Goal: Task Accomplishment & Management: Complete application form

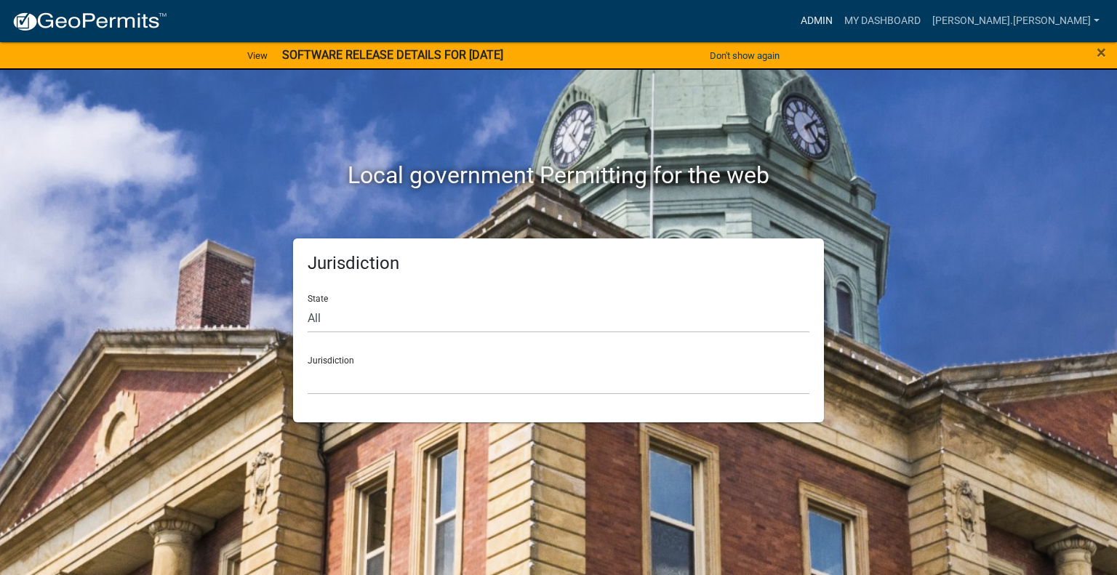
click at [839, 23] on link "Admin" at bounding box center [817, 21] width 44 height 28
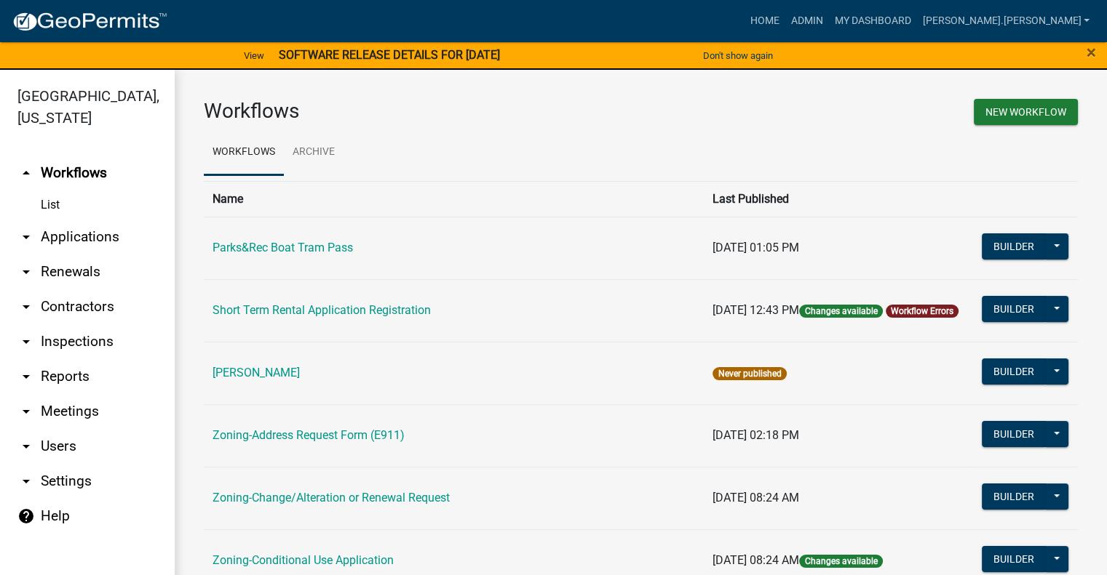
scroll to position [146, 0]
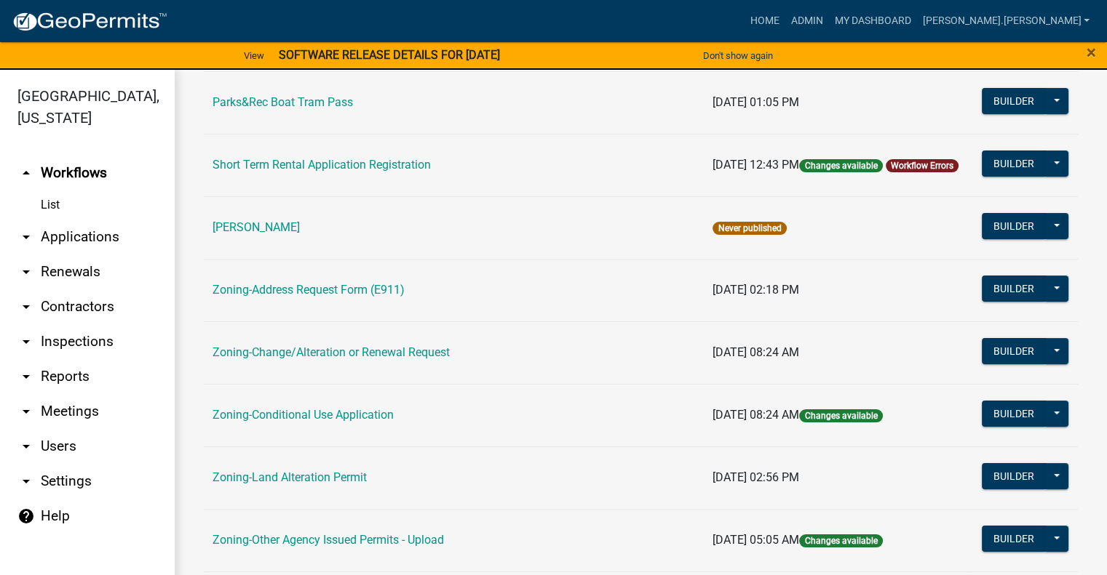
click at [346, 407] on td "Zoning-Conditional Use Application" at bounding box center [454, 415] width 500 height 63
click at [348, 410] on link "Zoning-Conditional Use Application" at bounding box center [302, 415] width 181 height 14
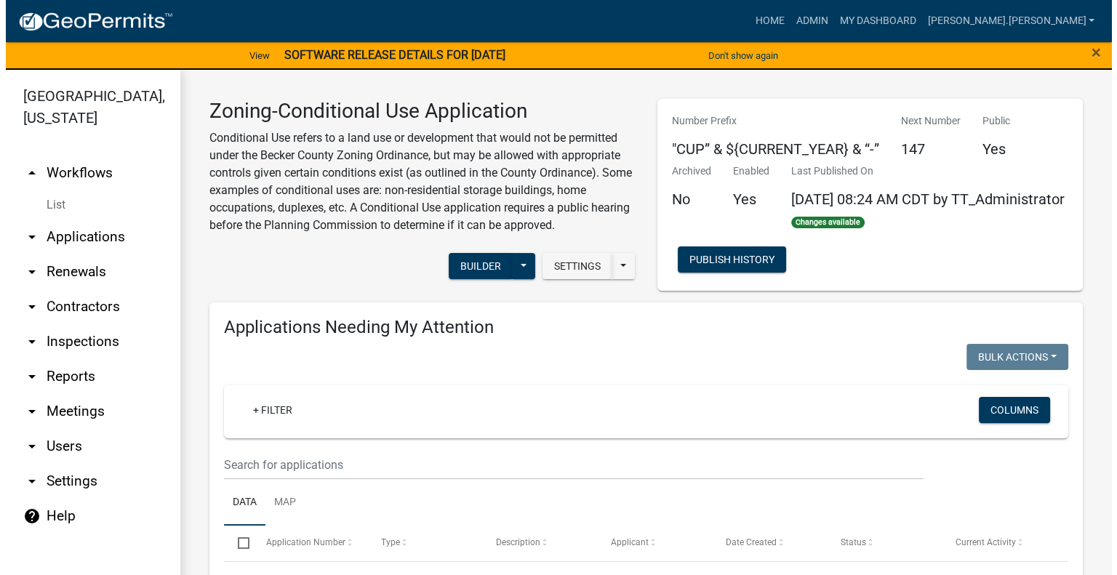
scroll to position [364, 0]
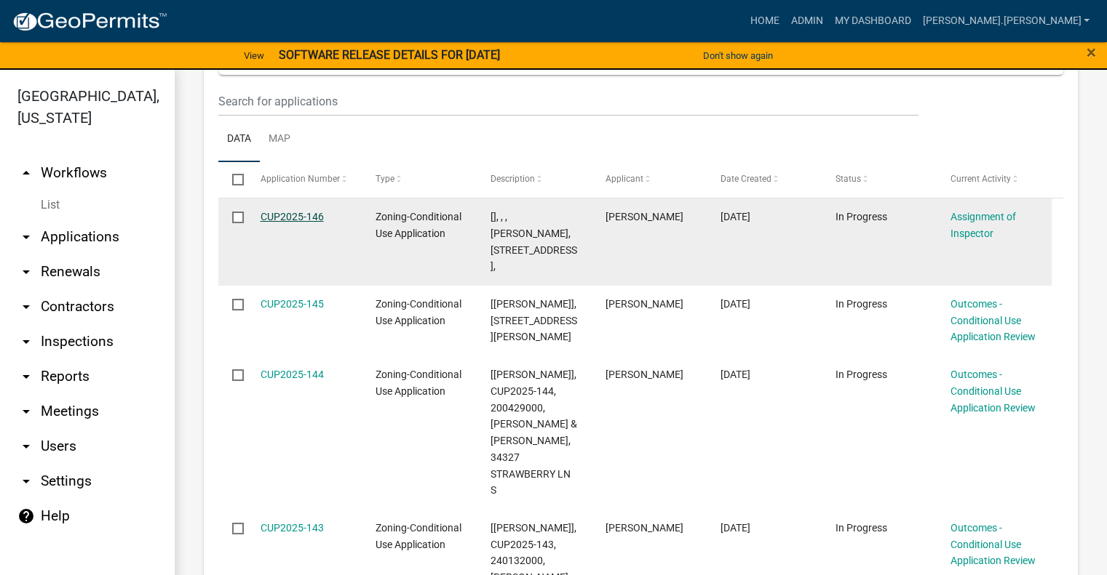
click at [291, 223] on link "CUP2025-146" at bounding box center [291, 217] width 63 height 12
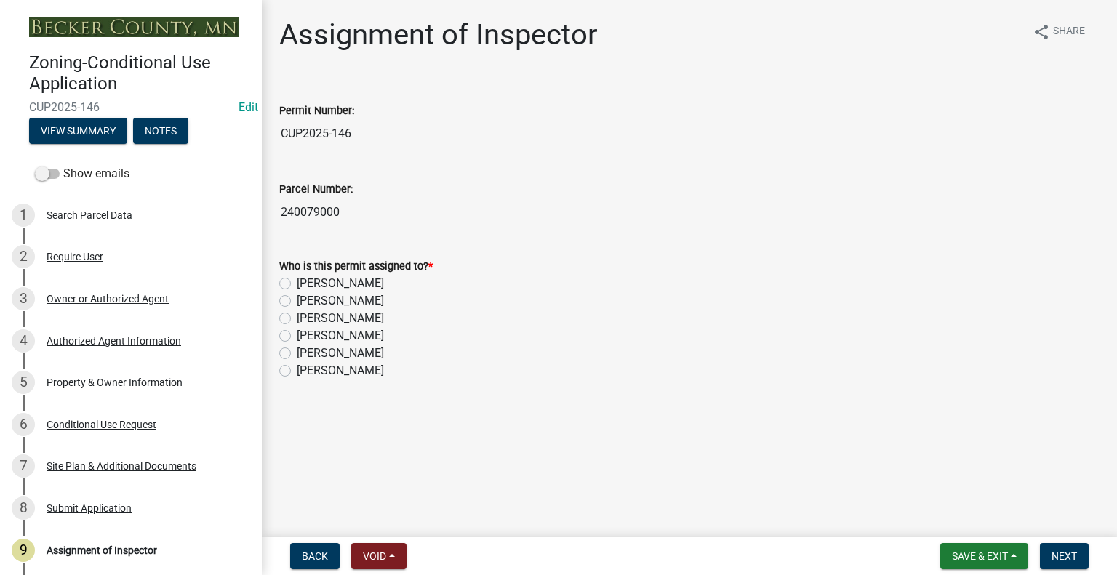
click at [297, 317] on label "[PERSON_NAME]" at bounding box center [340, 318] width 87 height 17
click at [297, 317] on input "[PERSON_NAME]" at bounding box center [301, 314] width 9 height 9
radio input "true"
click at [1062, 554] on span "Next" at bounding box center [1064, 557] width 25 height 12
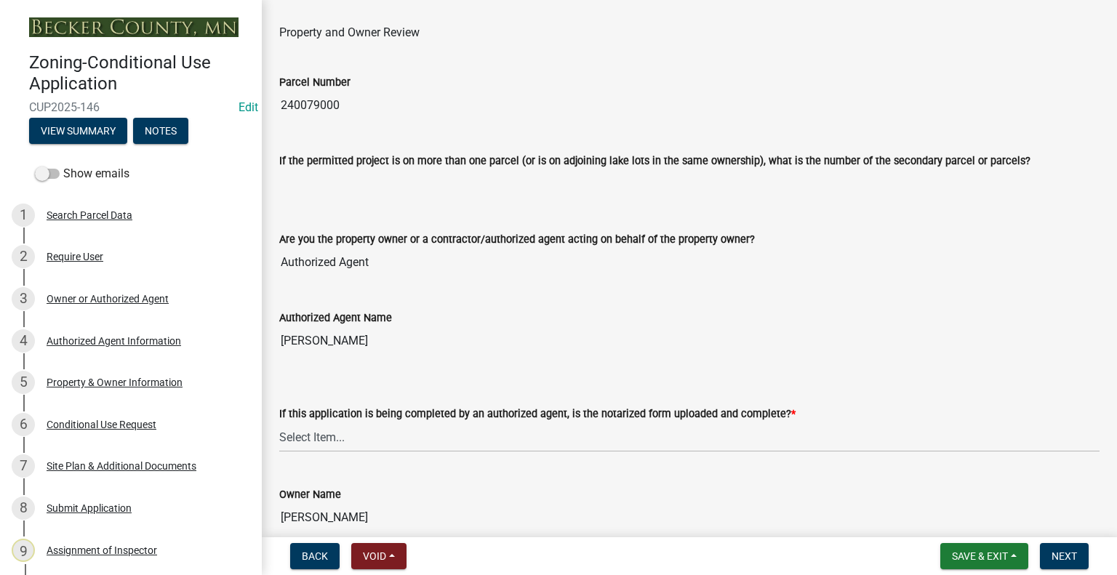
scroll to position [146, 0]
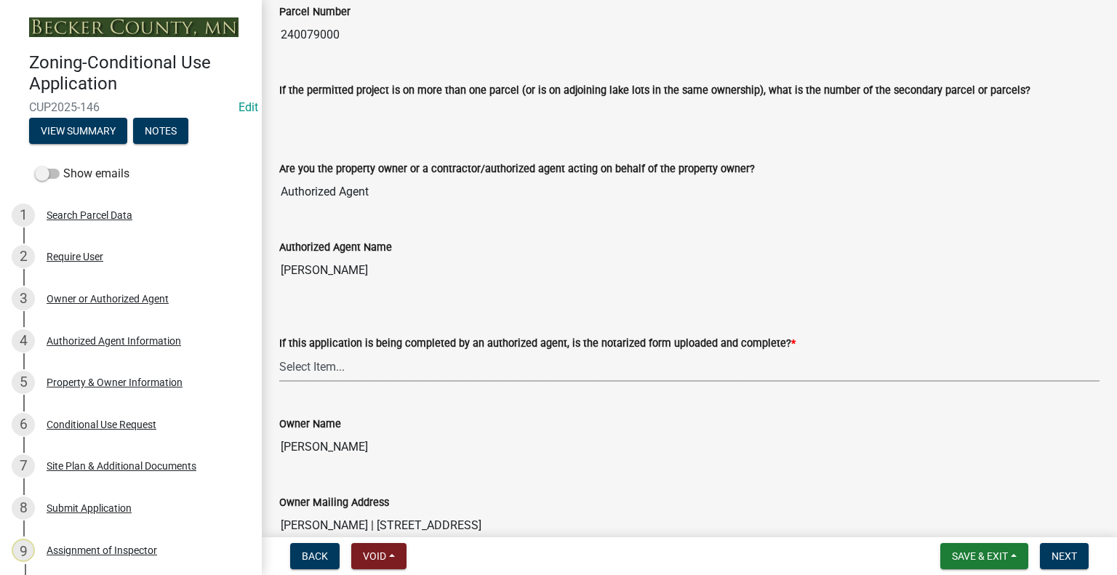
click at [455, 372] on select "Select Item... Yes No N/A" at bounding box center [689, 367] width 821 height 30
click at [279, 352] on select "Select Item... Yes No N/A" at bounding box center [689, 367] width 821 height 30
select select "af7a7352-2913-43ab-8dc6-20890ee865cc"
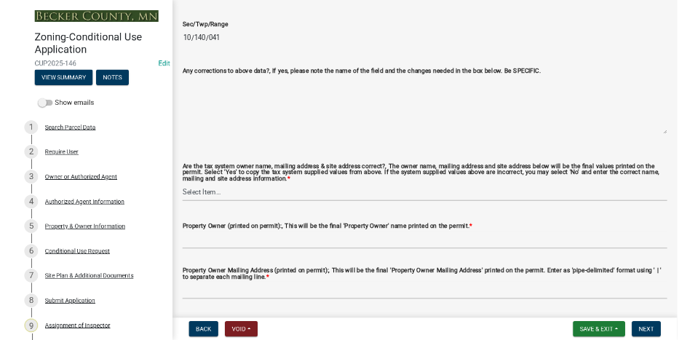
scroll to position [1091, 0]
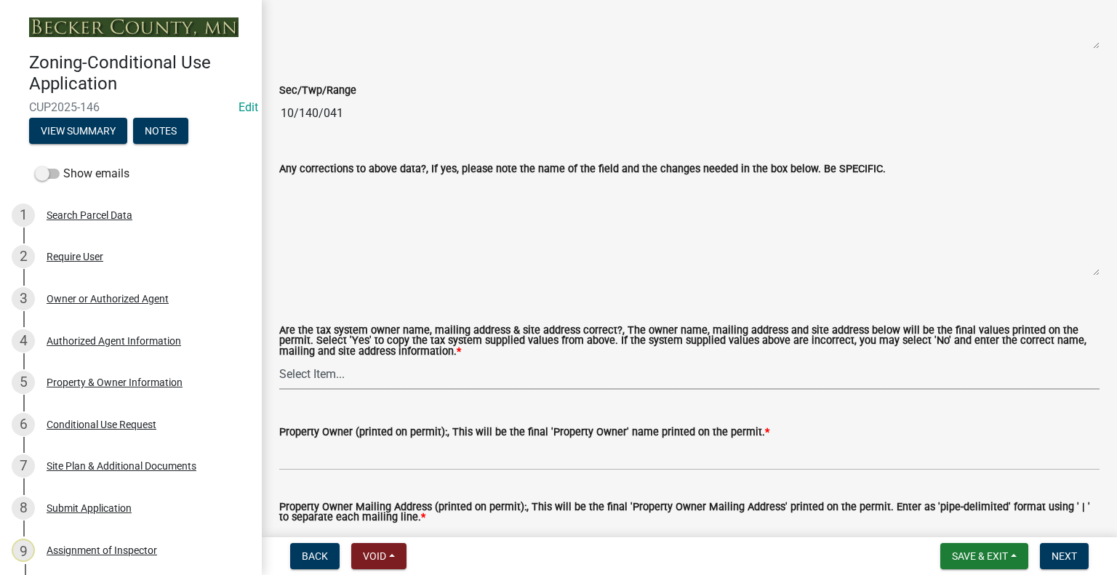
click at [340, 367] on select "Select Item... Yes No" at bounding box center [689, 375] width 821 height 30
click at [279, 360] on select "Select Item... Yes No" at bounding box center [689, 375] width 821 height 30
select select "1cff94a7-300b-4b9f-b2b4-31760b2df794"
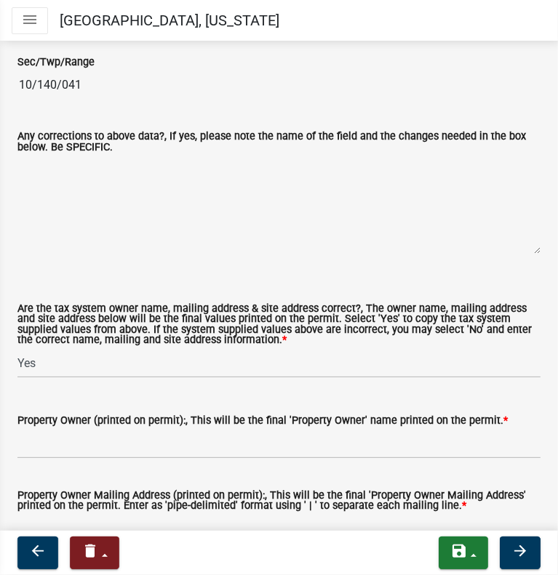
scroll to position [1310, 0]
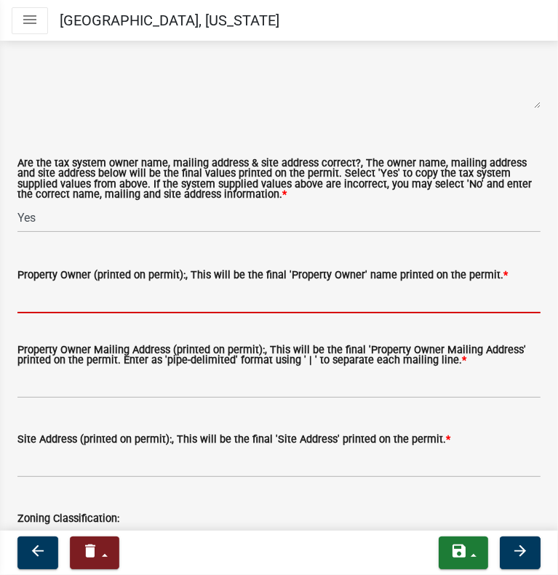
click at [72, 295] on input "Property Owner (printed on permit):, This will be the final 'Property Owner' na…" at bounding box center [278, 299] width 523 height 30
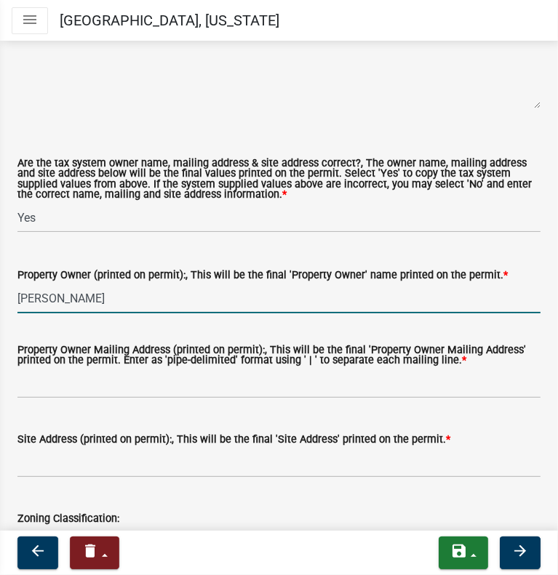
type input "[PERSON_NAME]"
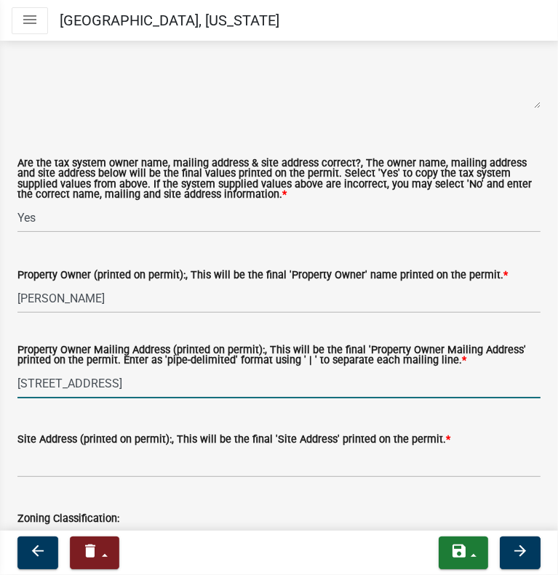
type input "[STREET_ADDRESS]"
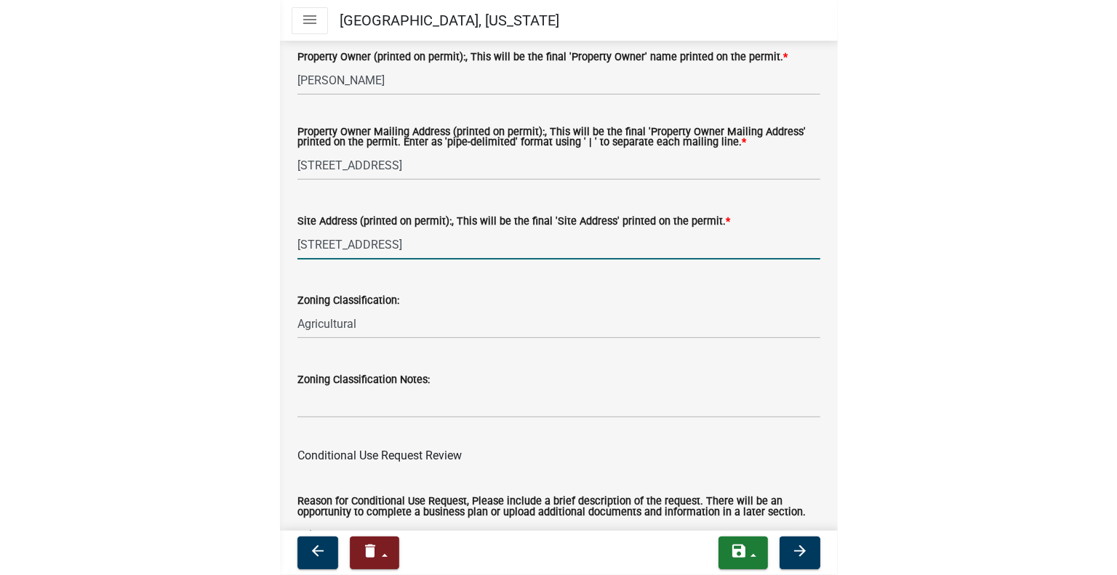
scroll to position [1746, 0]
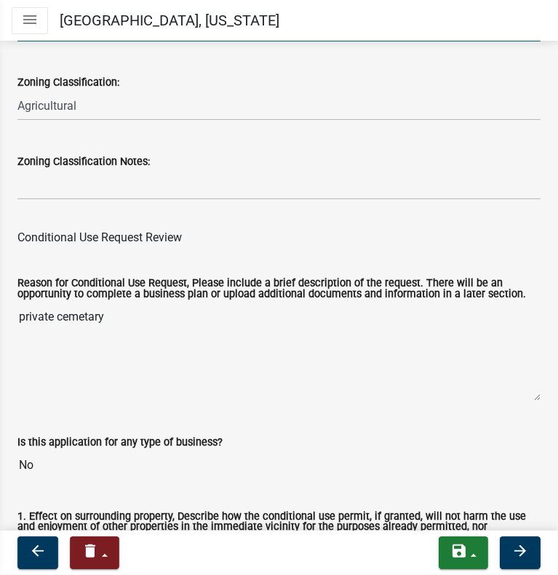
type input "[STREET_ADDRESS]"
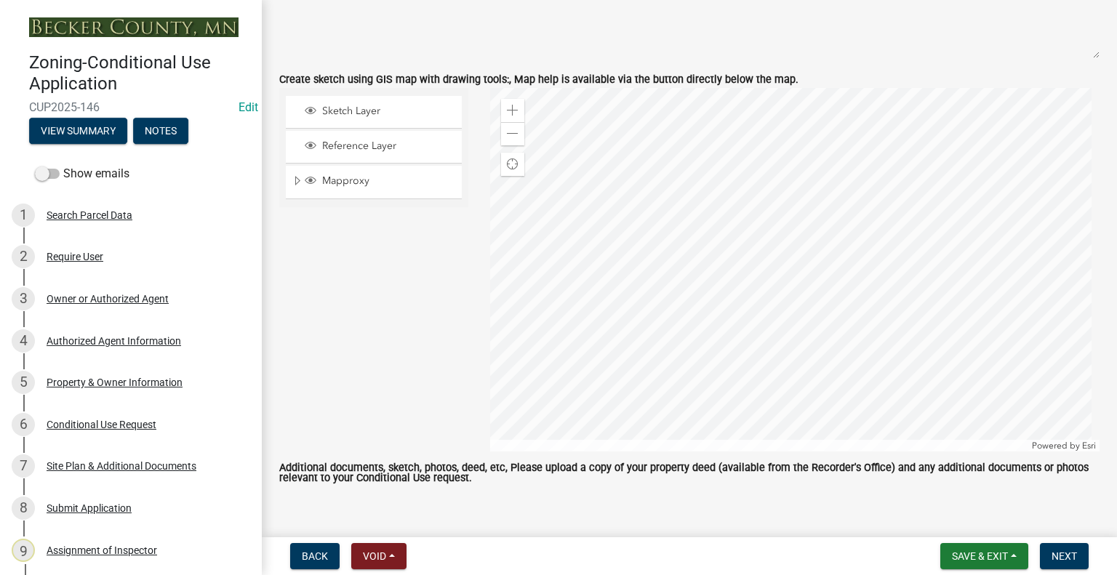
scroll to position [2869, 0]
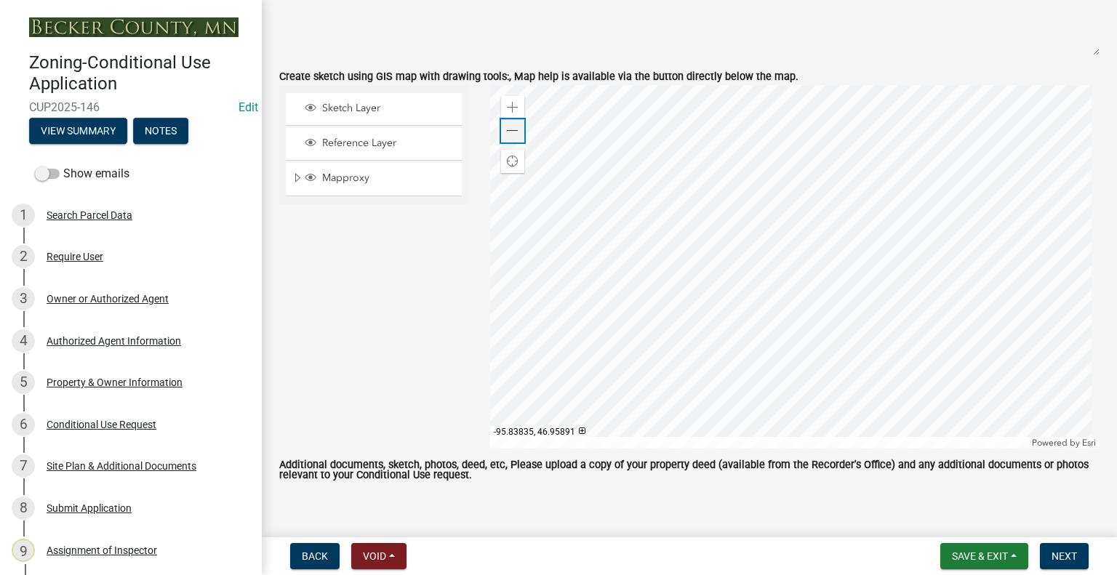
click at [510, 130] on span at bounding box center [513, 131] width 12 height 12
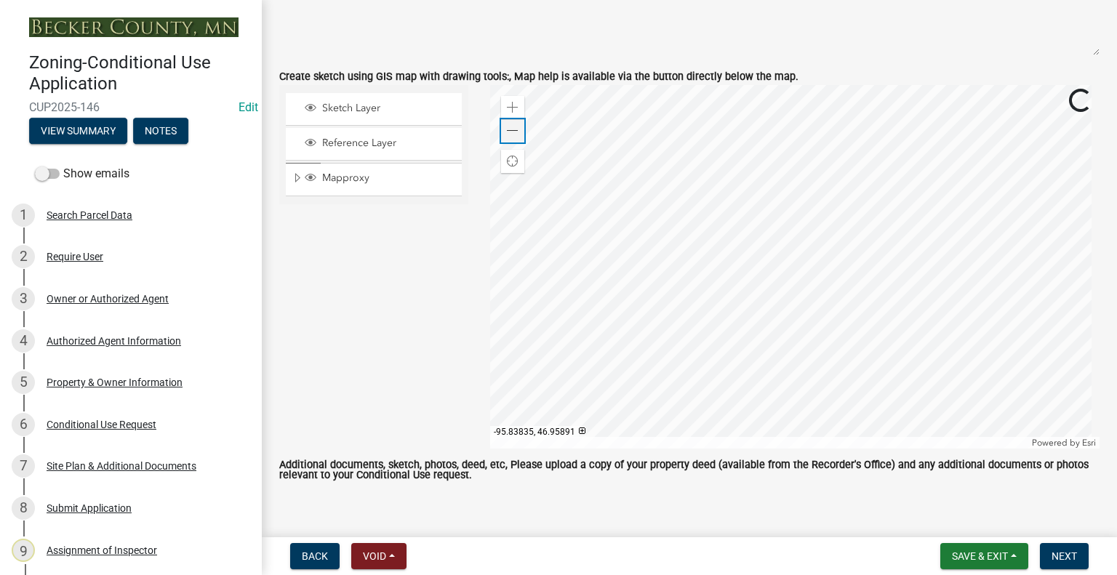
click at [510, 130] on span at bounding box center [513, 131] width 12 height 12
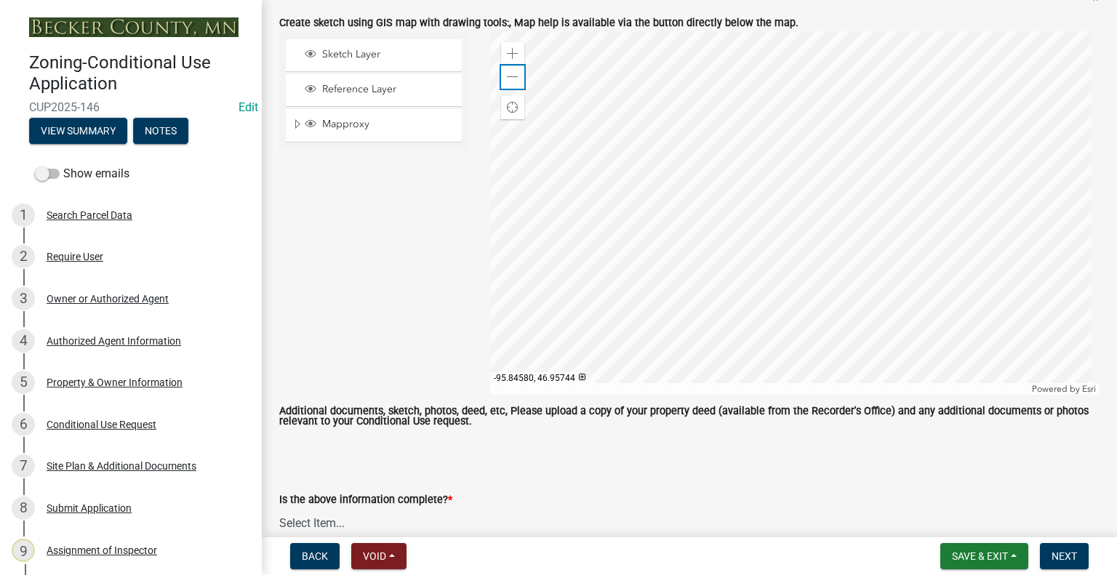
scroll to position [2996, 0]
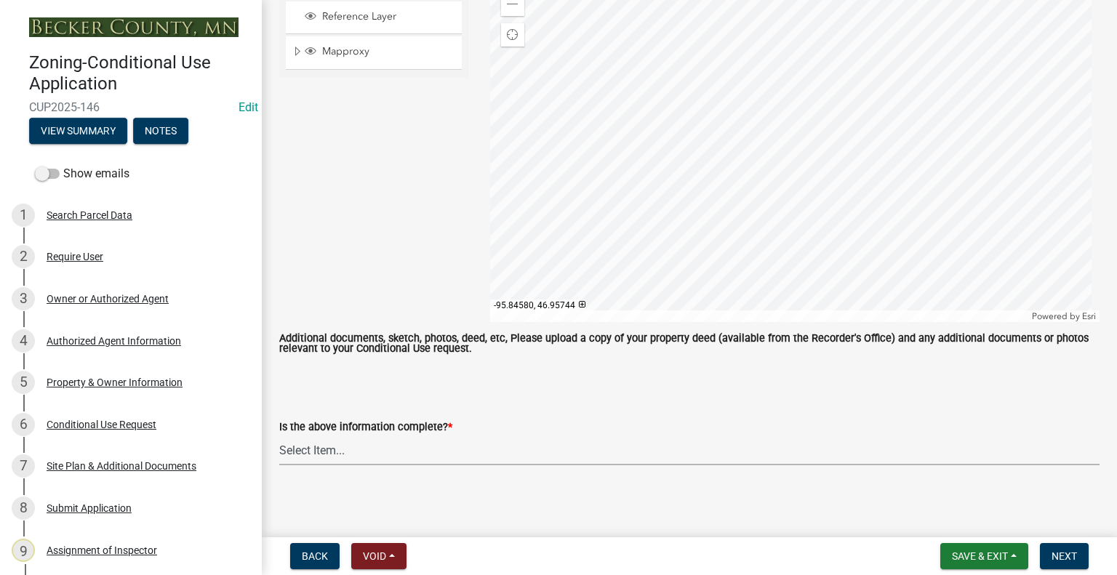
click at [410, 451] on select "Select Item... Yes No" at bounding box center [689, 451] width 821 height 30
click at [279, 436] on select "Select Item... Yes No" at bounding box center [689, 451] width 821 height 30
select select "c1d38a20-d2c9-4648-a7f1-b631cd291cc0"
click at [1074, 564] on button "Next" at bounding box center [1064, 556] width 49 height 26
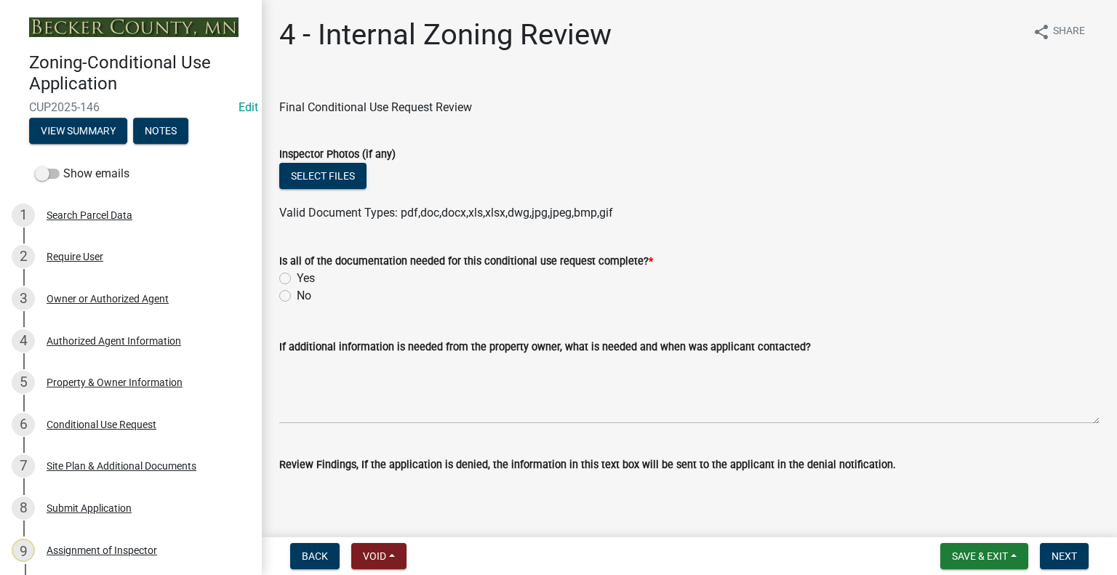
click at [297, 276] on label "Yes" at bounding box center [306, 278] width 18 height 17
click at [297, 276] on input "Yes" at bounding box center [301, 274] width 9 height 9
radio input "true"
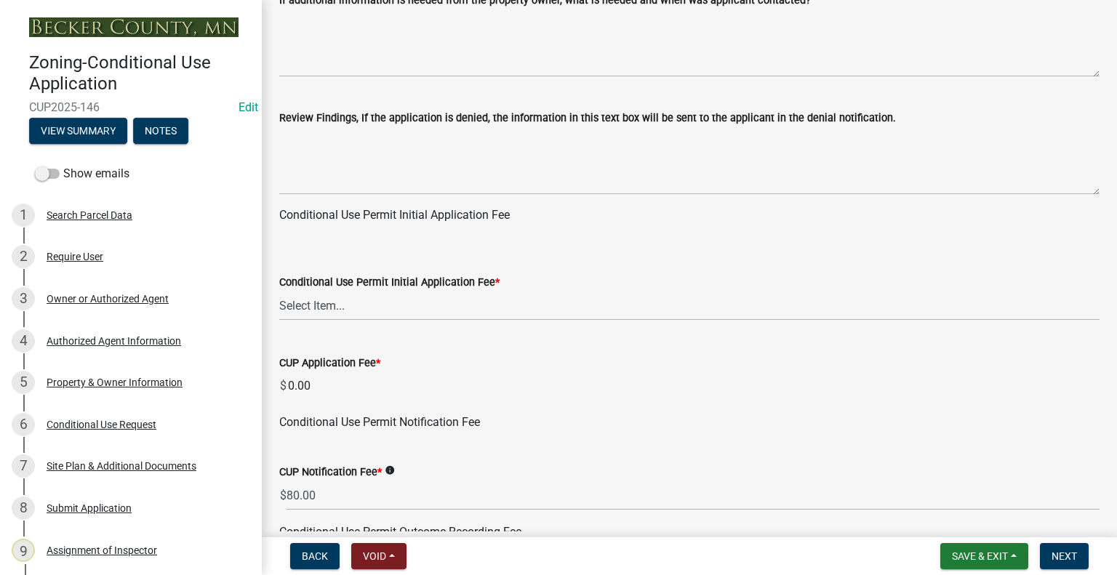
scroll to position [437, 0]
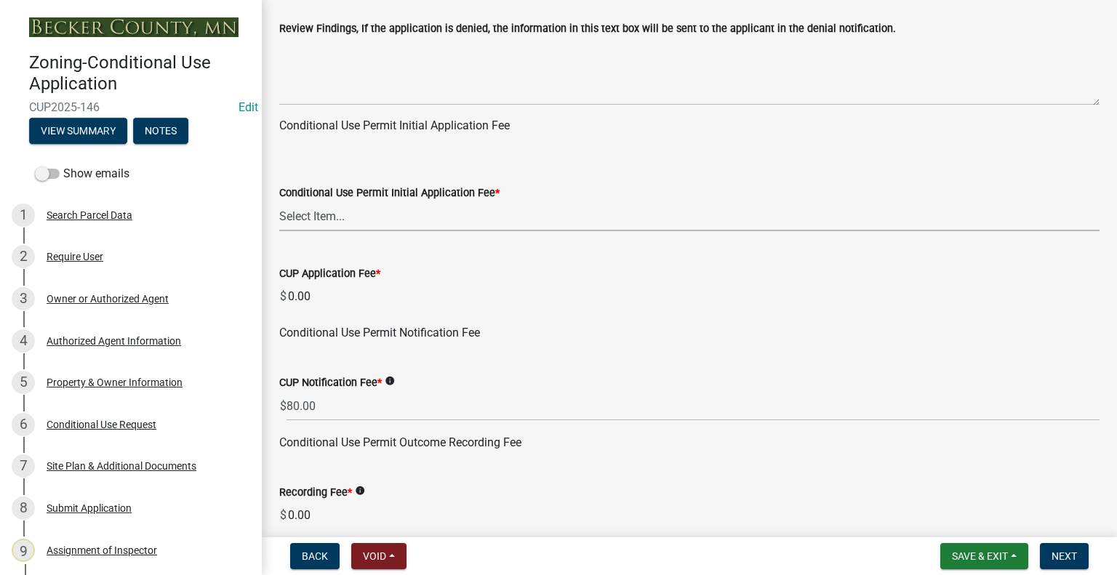
click at [352, 218] on select "Select Item... Agricultural or Residential: $200 Commercial or Industrial: $300" at bounding box center [689, 217] width 821 height 30
click at [279, 202] on select "Select Item... Agricultural or Residential: $200 Commercial or Industrial: $300" at bounding box center [689, 217] width 821 height 30
select select "125e1608-e276-43d0-b660-13b6d7061181"
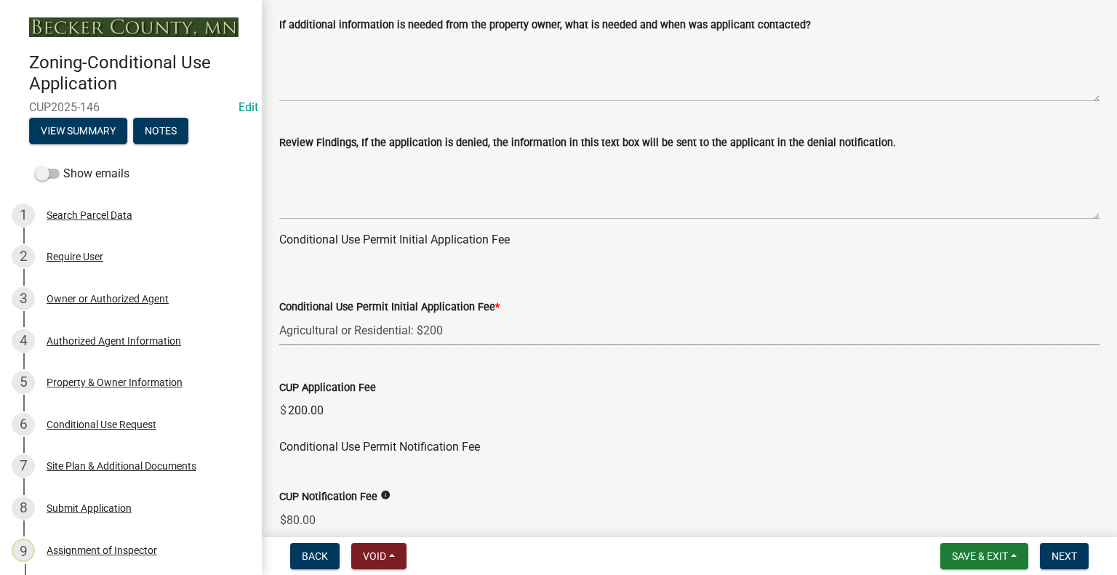
scroll to position [364, 0]
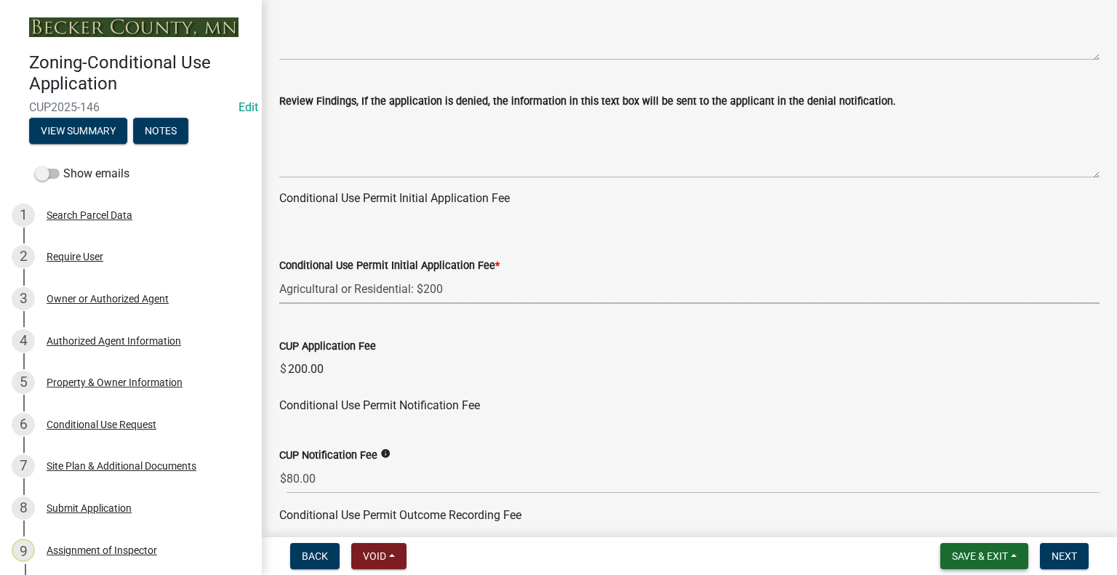
drag, startPoint x: 958, startPoint y: 562, endPoint x: 952, endPoint y: 548, distance: 16.0
click at [957, 562] on button "Save & Exit" at bounding box center [985, 556] width 88 height 26
click at [942, 484] on button "Save" at bounding box center [970, 483] width 116 height 35
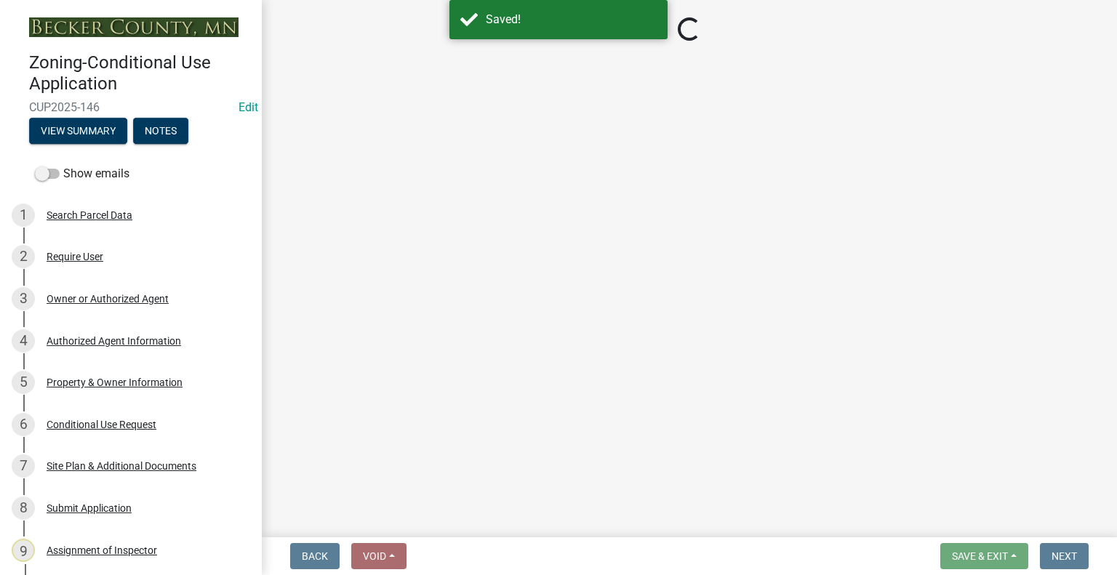
select select "125e1608-e276-43d0-b660-13b6d7061181"
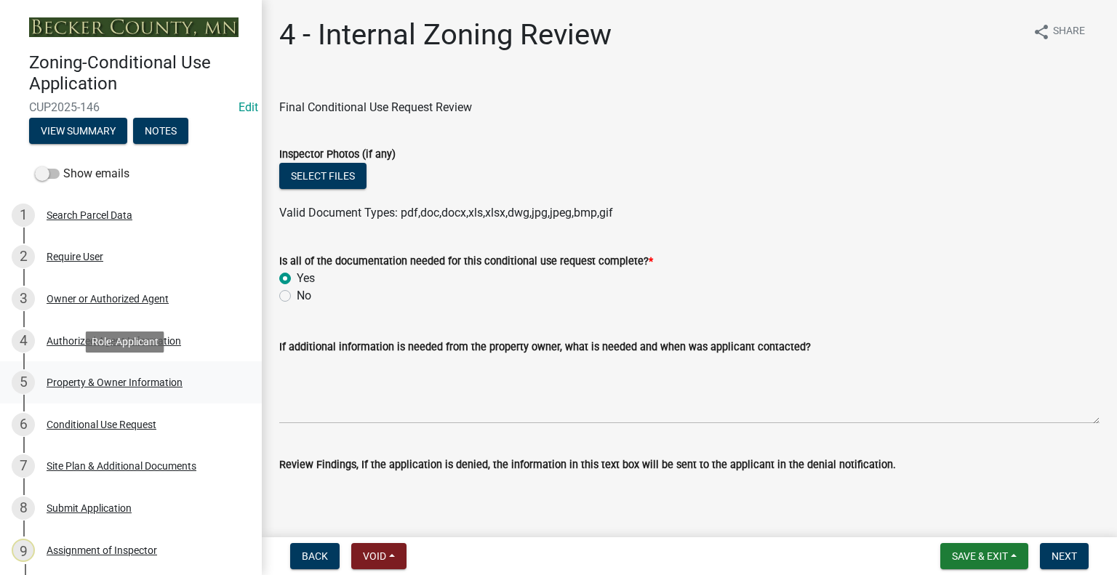
click at [143, 382] on div "Property & Owner Information" at bounding box center [115, 383] width 136 height 10
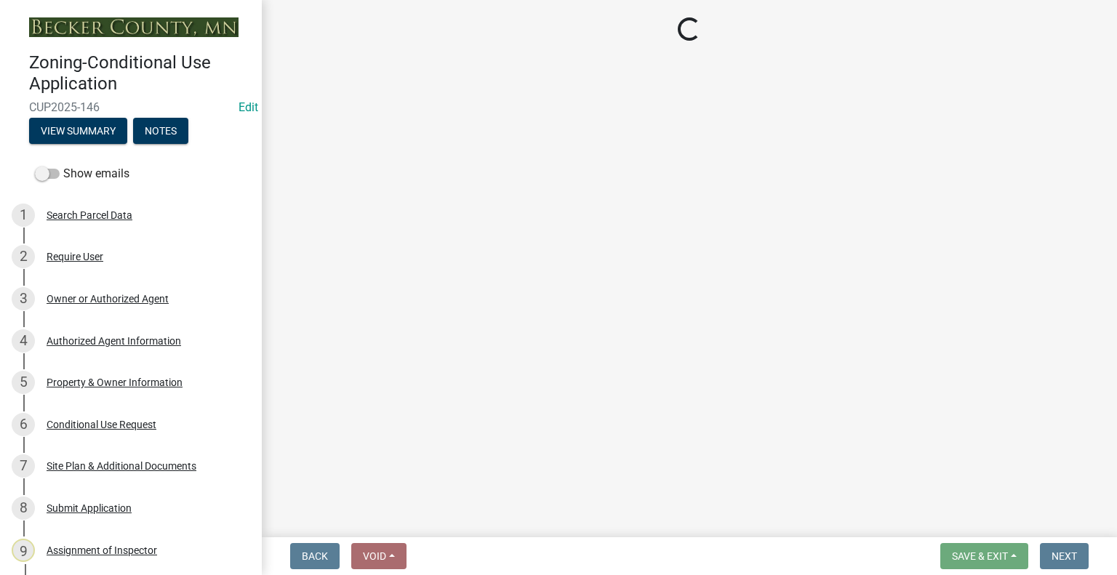
select select "5410f557-fef7-4bfd-8544-6d7081686d09"
select select "0e79f035-f2f6-43fe-a462-01258263bb7e"
select select "1f57bdbb-1079-4802-8860-67b00124d3c4"
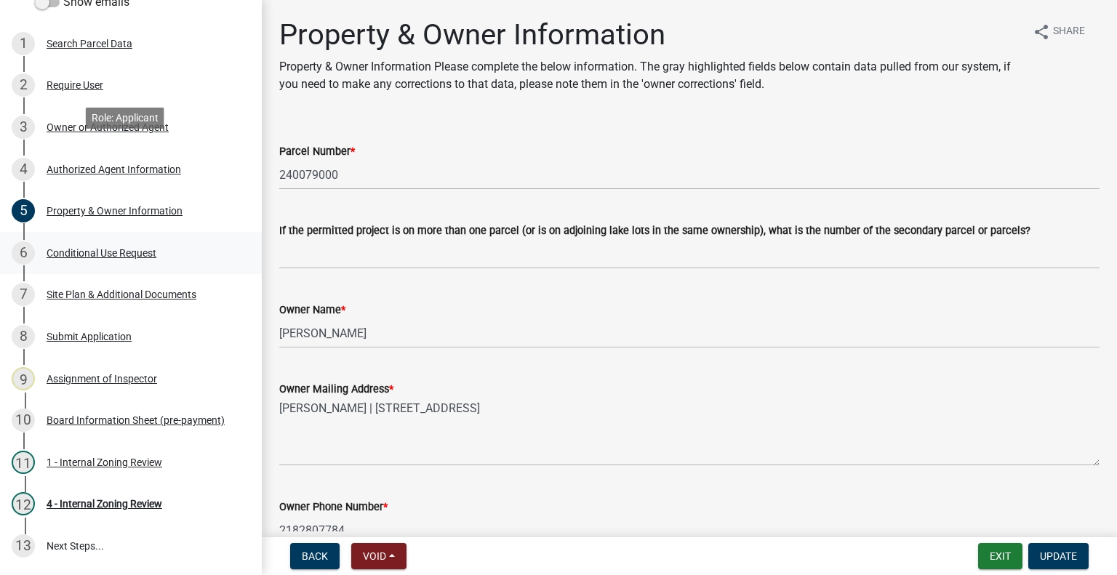
scroll to position [266, 0]
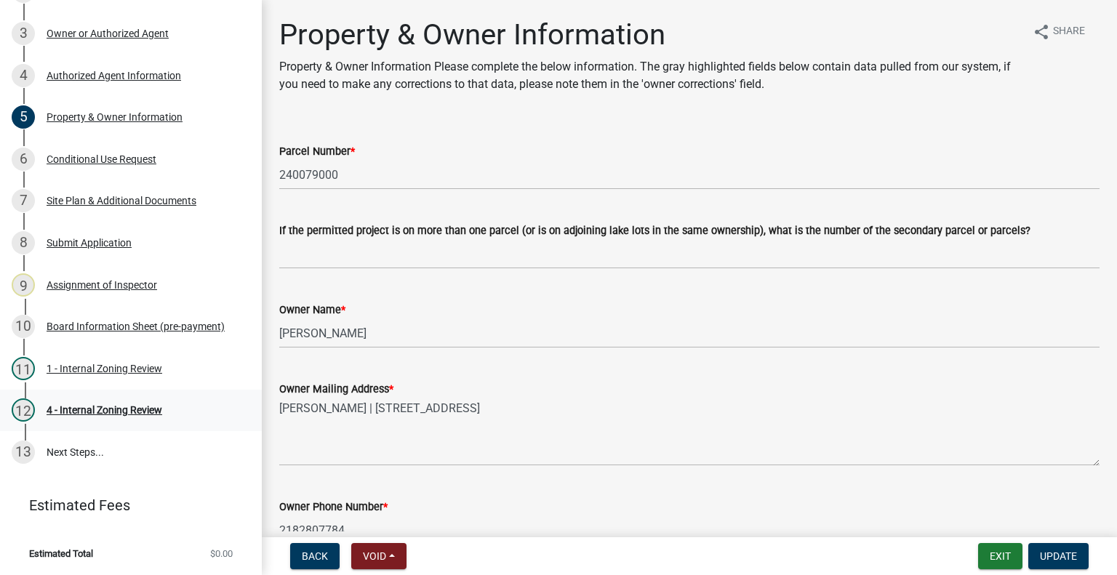
click at [91, 415] on div "12 4 - Internal Zoning Review" at bounding box center [125, 410] width 227 height 23
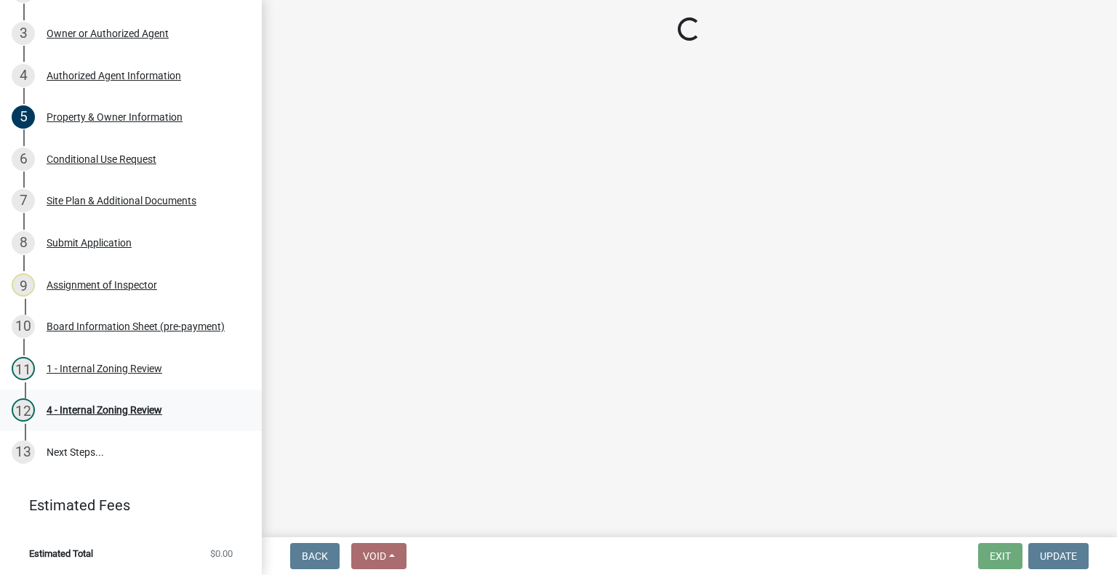
select select "125e1608-e276-43d0-b660-13b6d7061181"
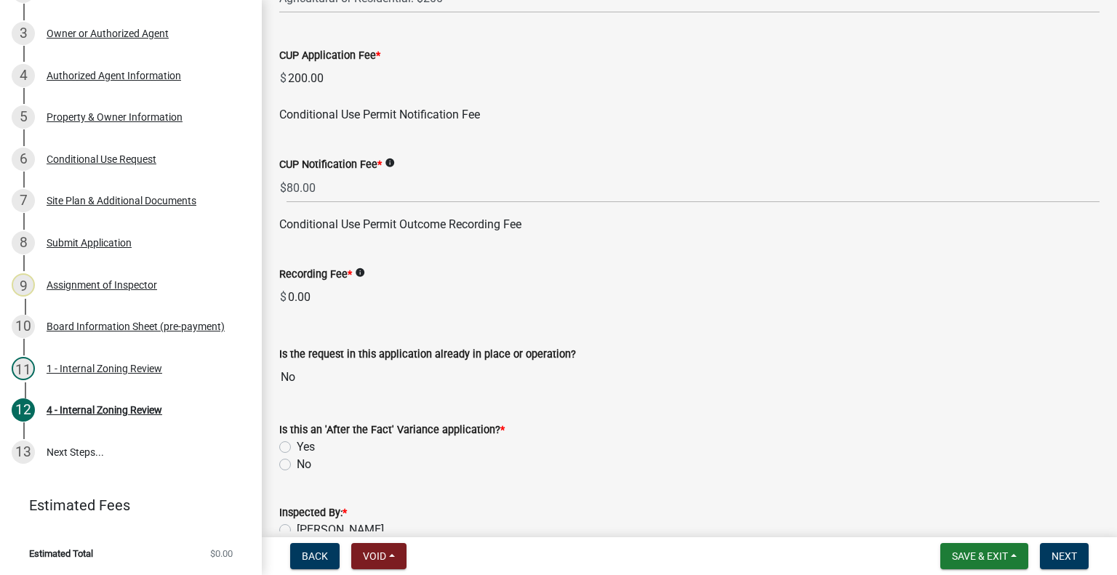
scroll to position [800, 0]
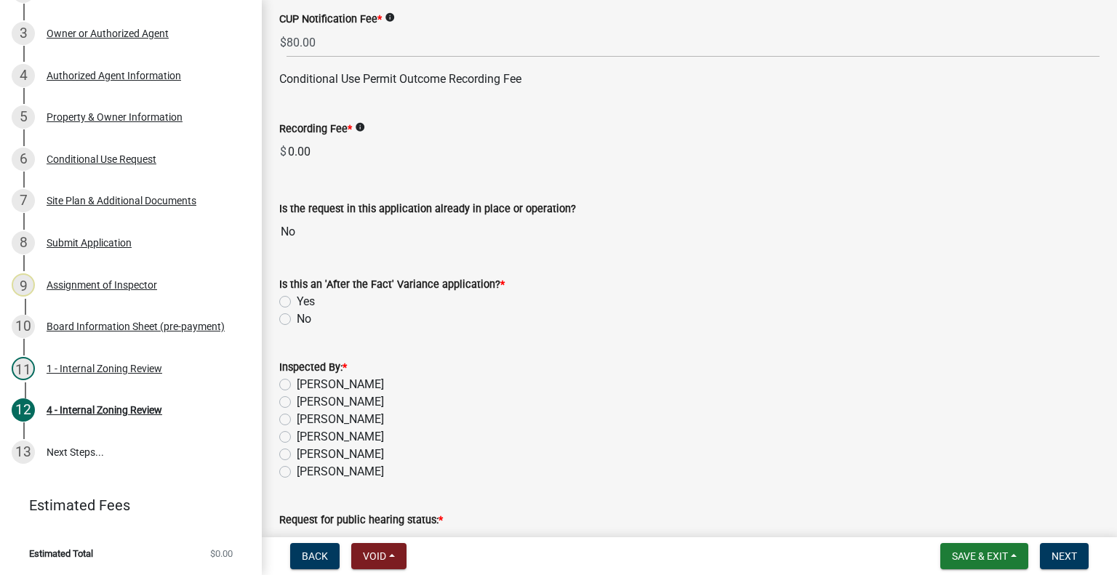
click at [297, 318] on label "No" at bounding box center [304, 319] width 15 height 17
click at [297, 318] on input "No" at bounding box center [301, 315] width 9 height 9
radio input "true"
click at [297, 421] on label "[PERSON_NAME]" at bounding box center [340, 419] width 87 height 17
click at [297, 421] on input "[PERSON_NAME]" at bounding box center [301, 415] width 9 height 9
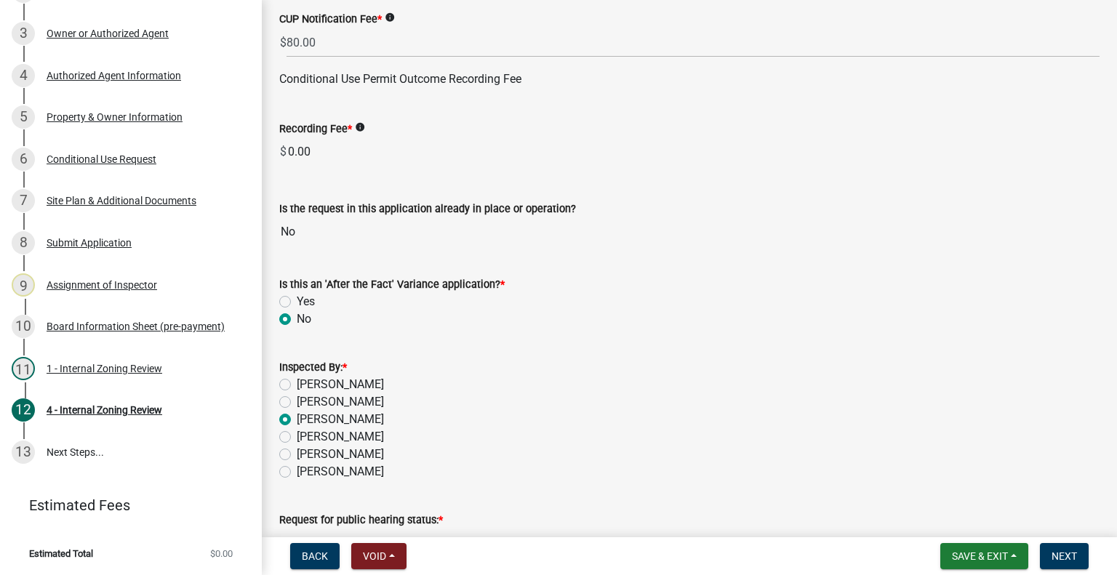
radio input "true"
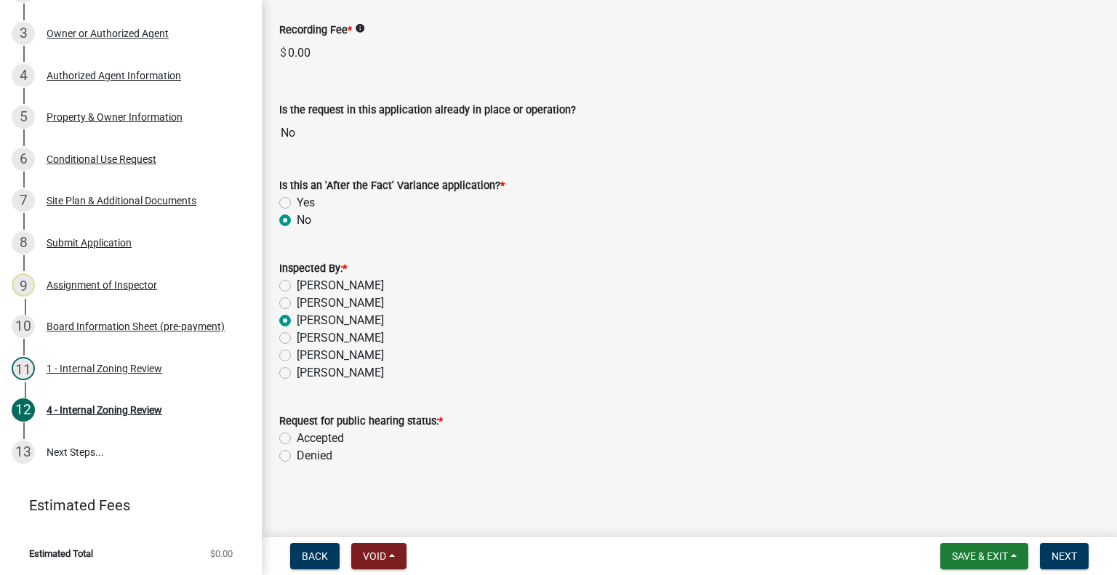
scroll to position [901, 0]
click at [297, 433] on label "Accepted" at bounding box center [320, 437] width 47 height 17
click at [297, 433] on input "Accepted" at bounding box center [301, 433] width 9 height 9
radio input "true"
click at [1077, 554] on span "Next" at bounding box center [1064, 557] width 25 height 12
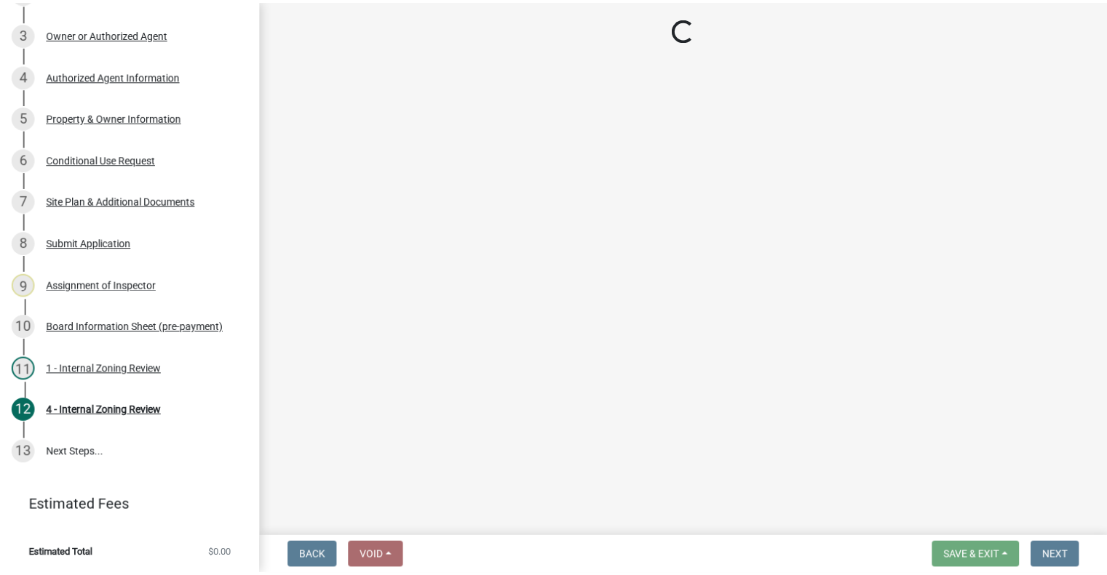
scroll to position [475, 0]
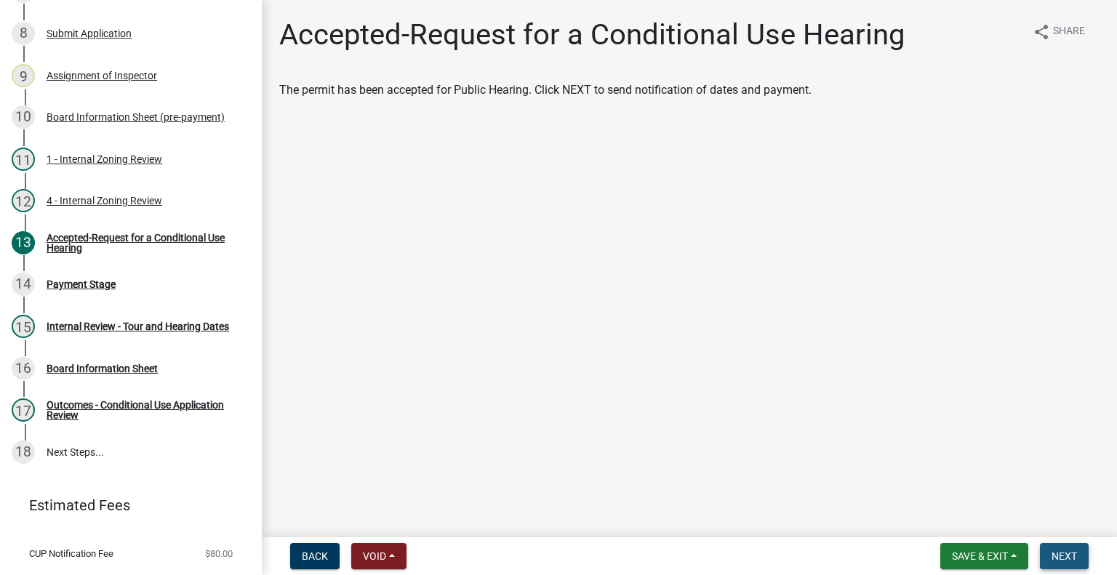
click at [1064, 557] on span "Next" at bounding box center [1064, 557] width 25 height 12
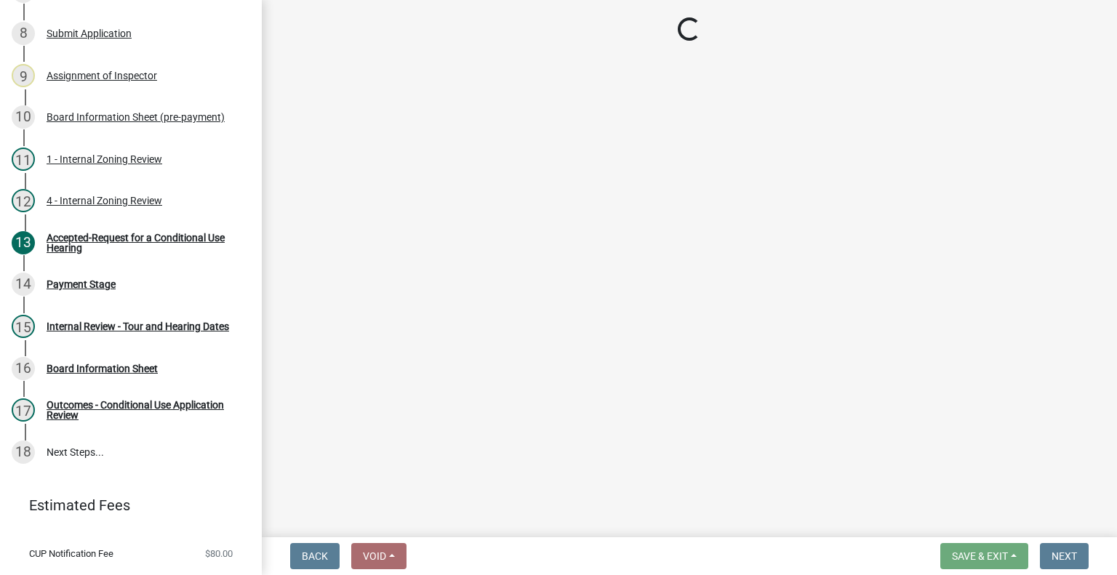
select select "3: 3"
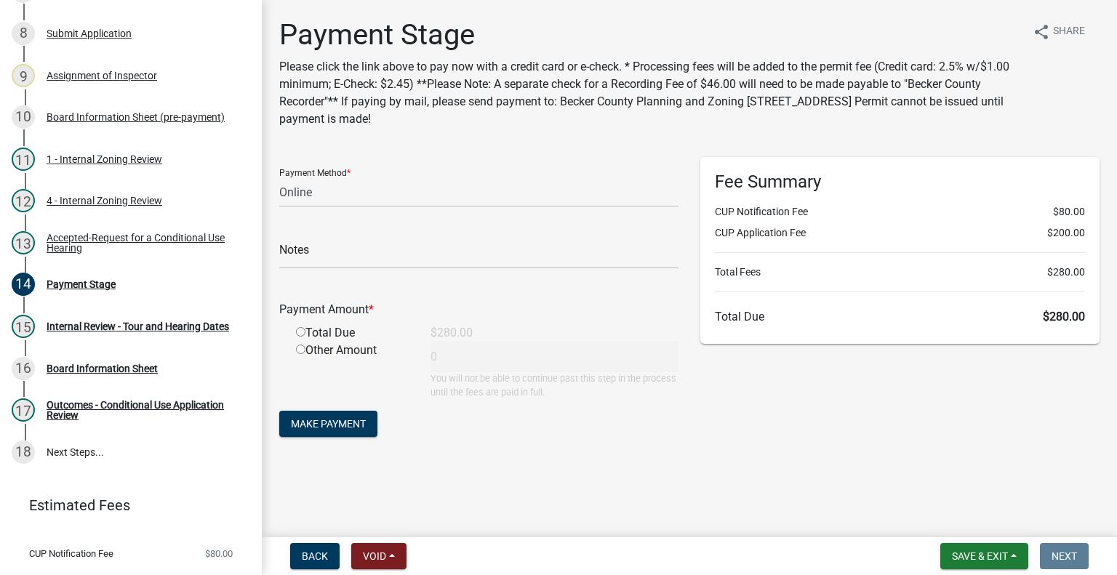
click at [346, 497] on main "Payment Stage Please click the link above to pay now with a credit card or e-ch…" at bounding box center [690, 266] width 856 height 532
click at [989, 563] on button "Save & Exit" at bounding box center [985, 556] width 88 height 26
click at [973, 525] on button "Save & Exit" at bounding box center [970, 518] width 116 height 35
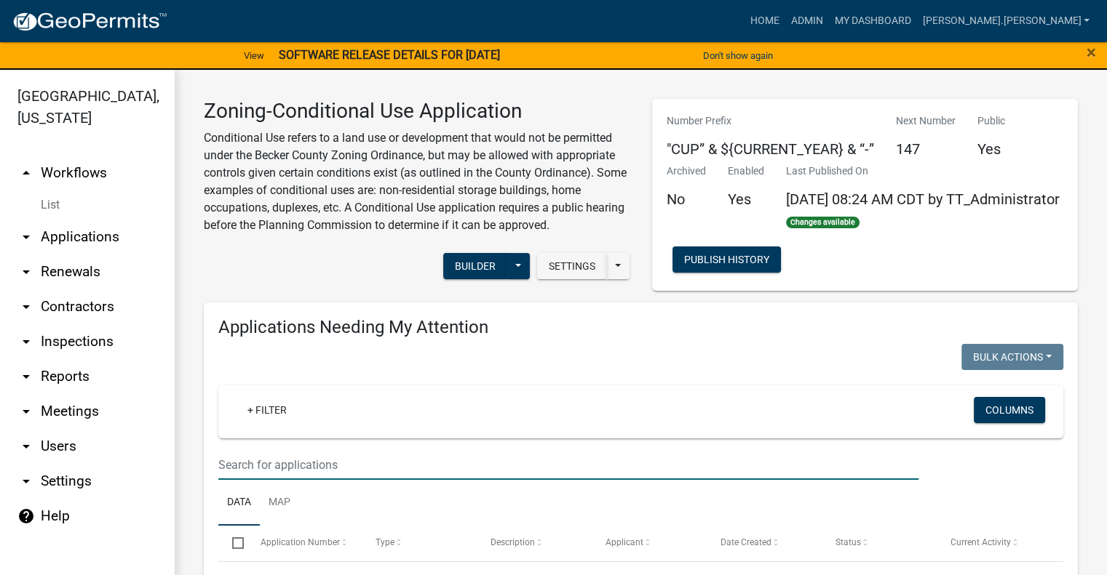
click at [271, 480] on input "text" at bounding box center [568, 465] width 700 height 30
drag, startPoint x: 392, startPoint y: 518, endPoint x: 141, endPoint y: 519, distance: 251.0
click at [141, 519] on div "[GEOGRAPHIC_DATA], [US_STATE] arrow_drop_up Workflows List arrow_drop_down Appl…" at bounding box center [553, 331] width 1107 height 523
type input "assignment"
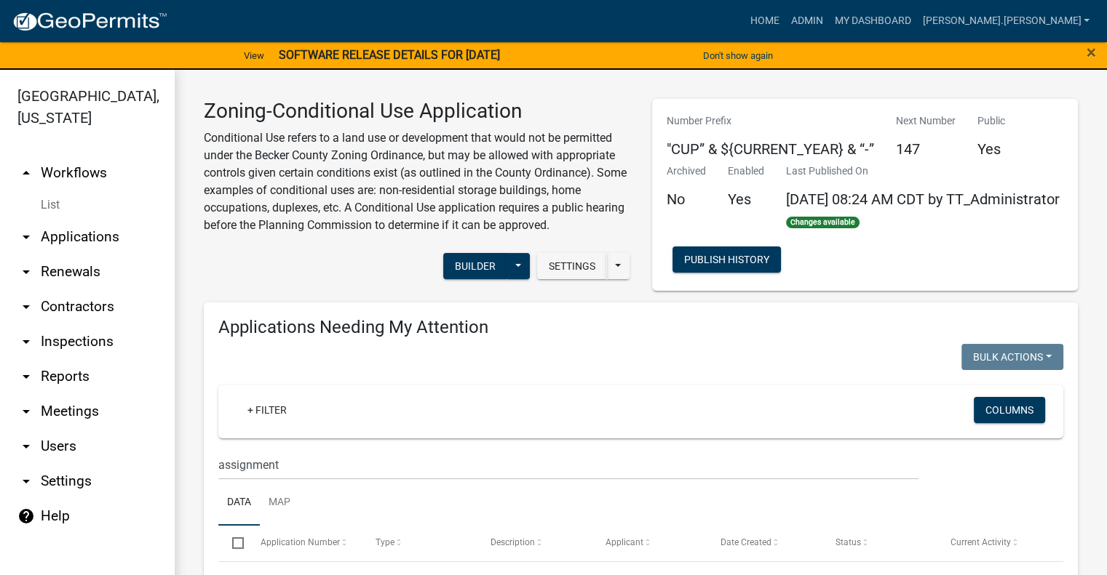
click at [141, 519] on link "help Help" at bounding box center [87, 516] width 175 height 35
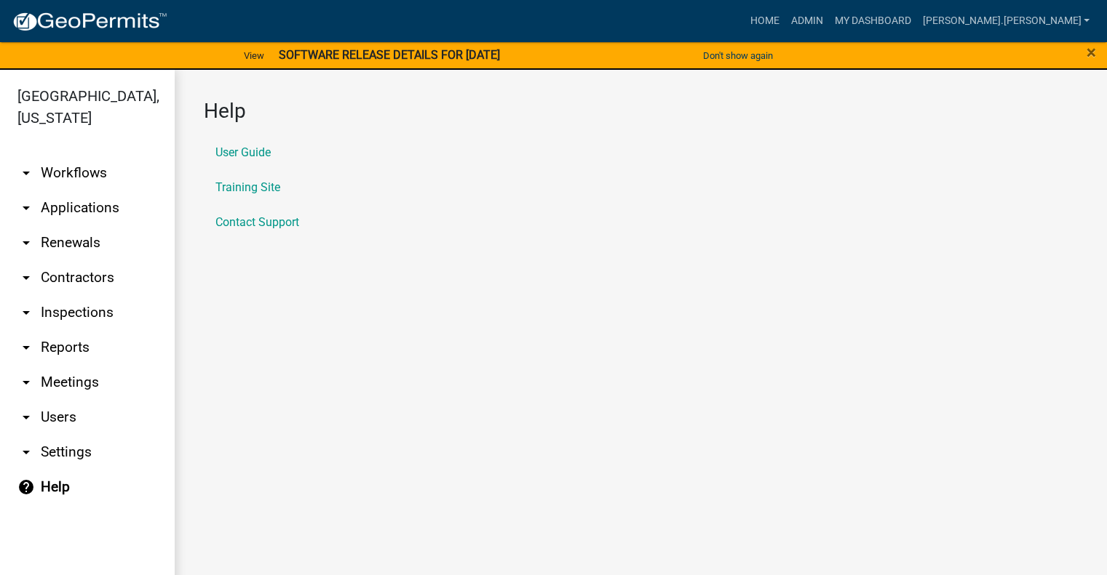
click at [141, 519] on ul "arrow_drop_down Workflows List arrow_drop_down Applications Search by Parcel Se…" at bounding box center [87, 368] width 175 height 449
click at [828, 23] on link "Admin" at bounding box center [806, 21] width 44 height 28
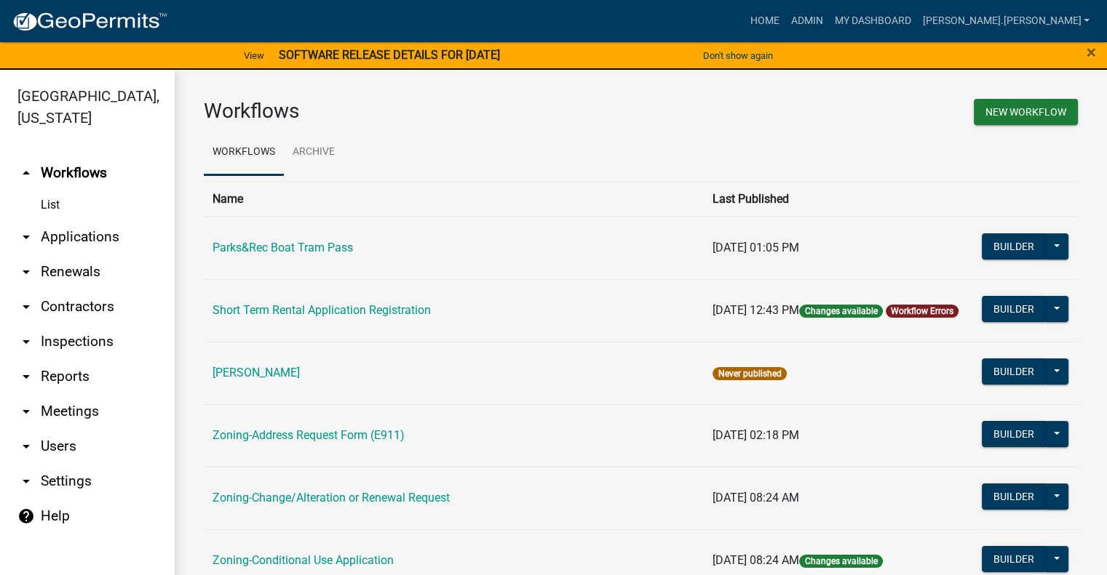
click at [890, 316] on link "Workflow Errors" at bounding box center [921, 311] width 63 height 10
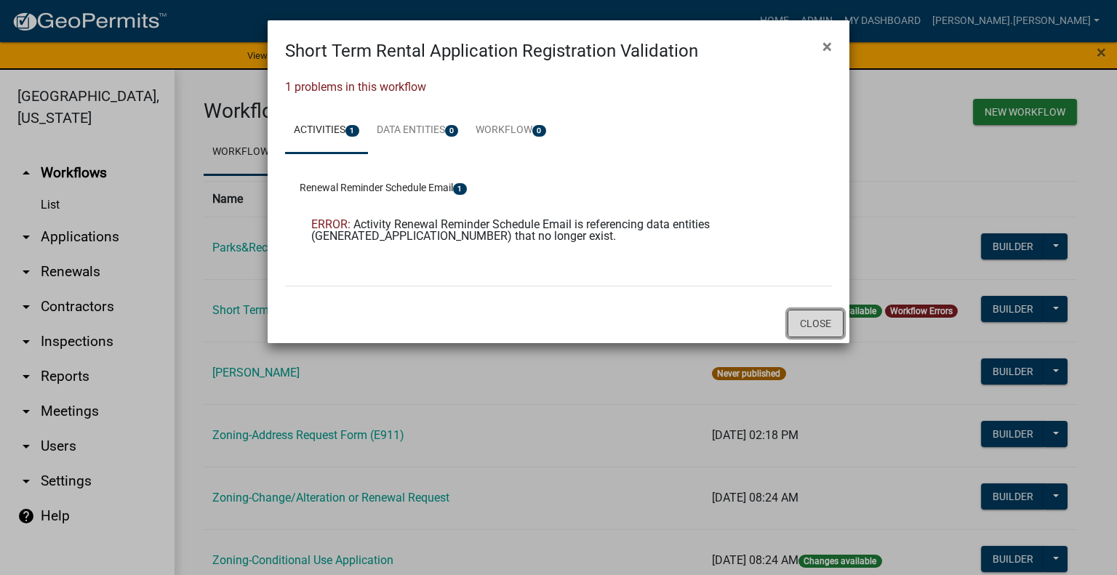
click at [807, 326] on button "Close" at bounding box center [816, 324] width 56 height 28
